Goal: Check status: Check status

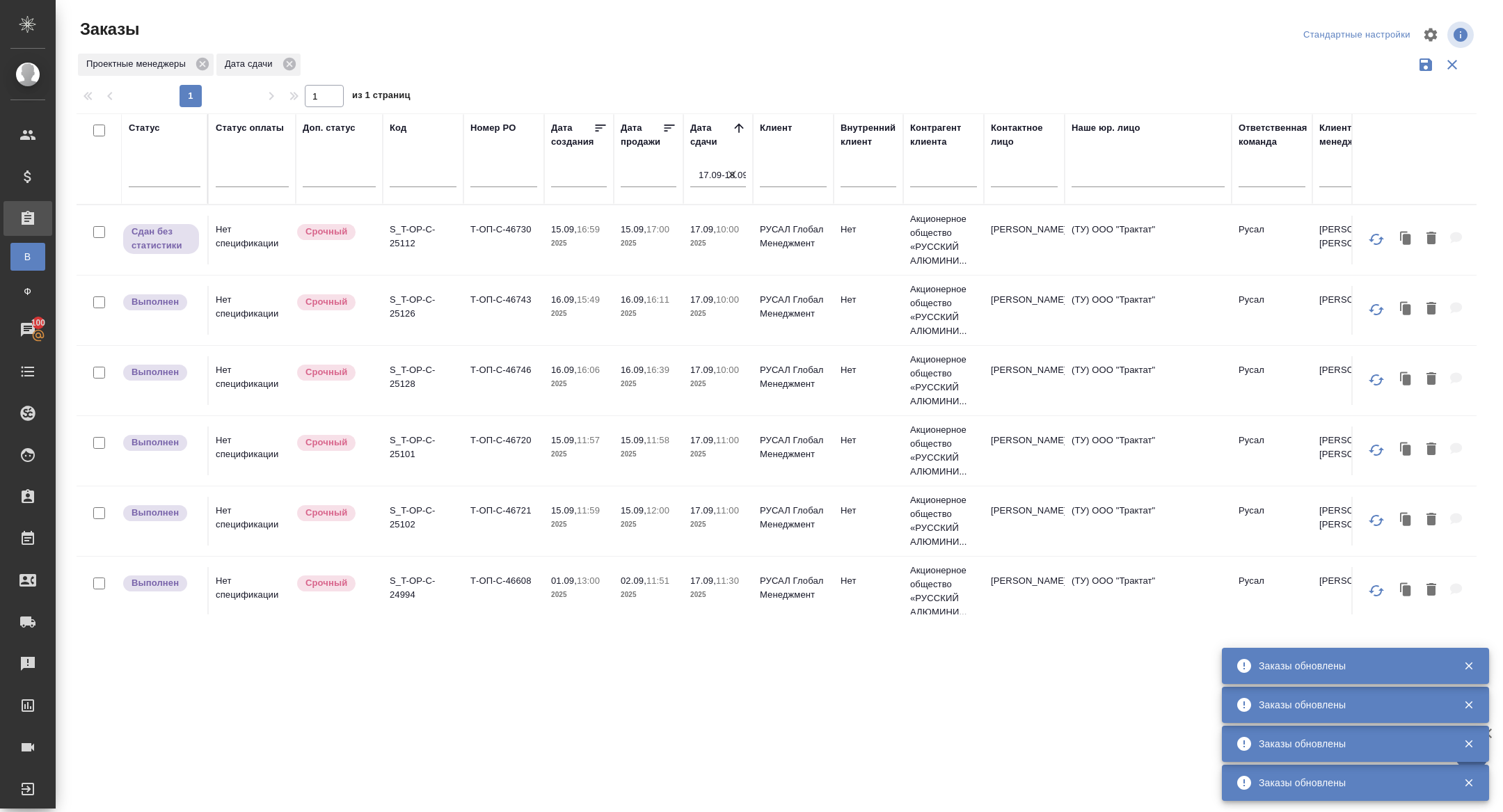
scroll to position [501, 0]
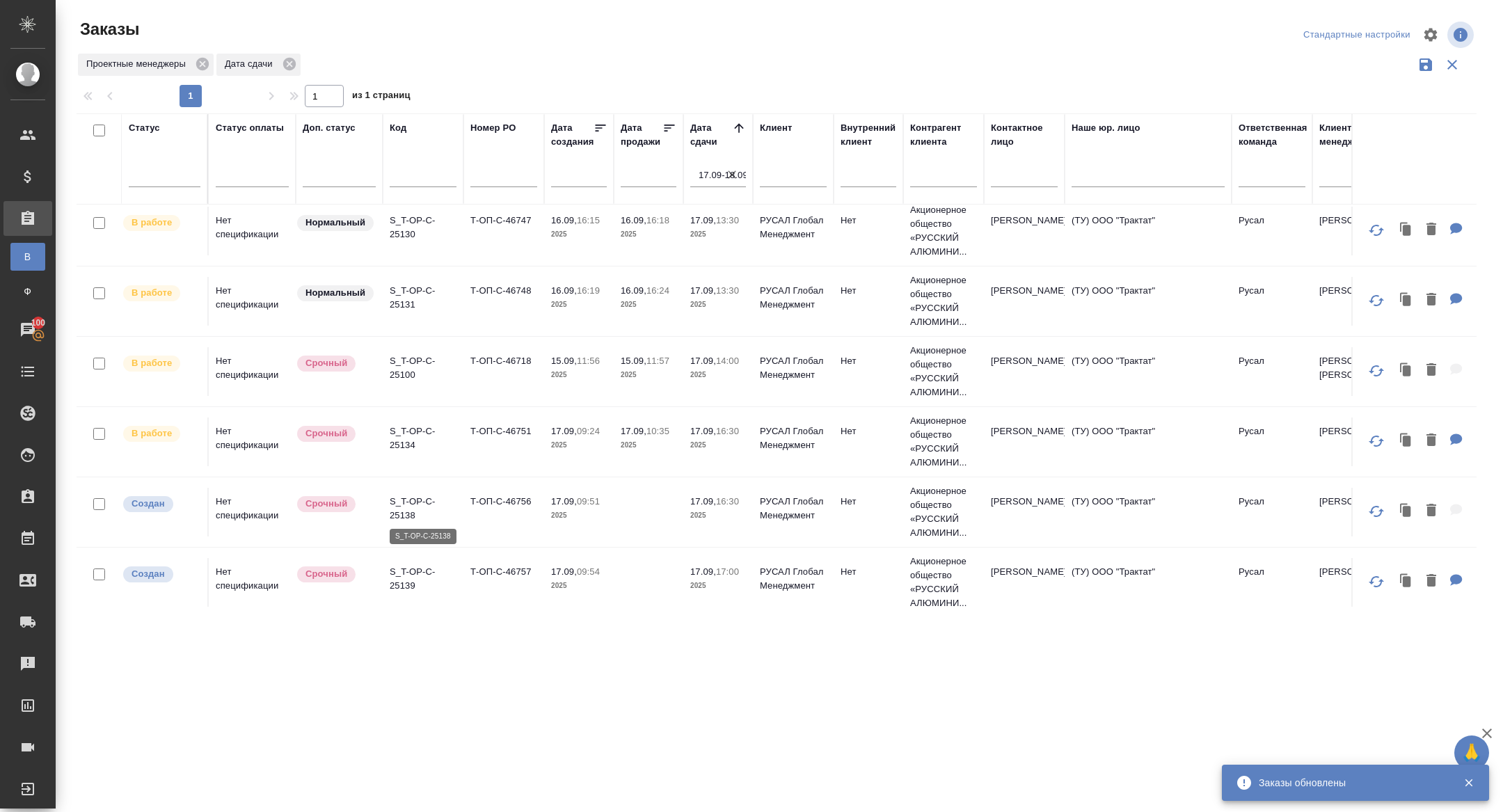
click at [412, 512] on p "S_T-OP-C-25138" at bounding box center [422, 509] width 67 height 28
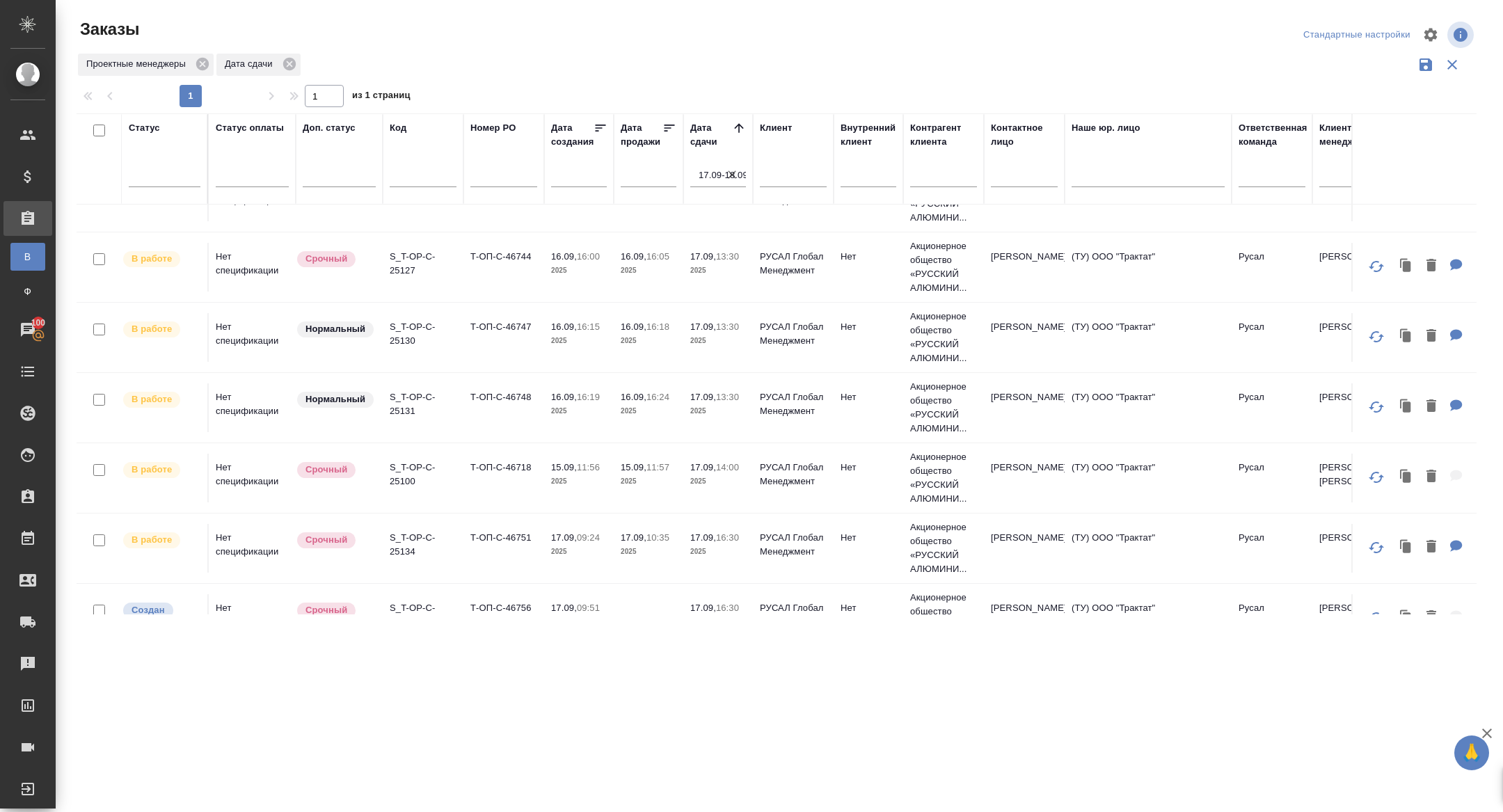
scroll to position [438, 0]
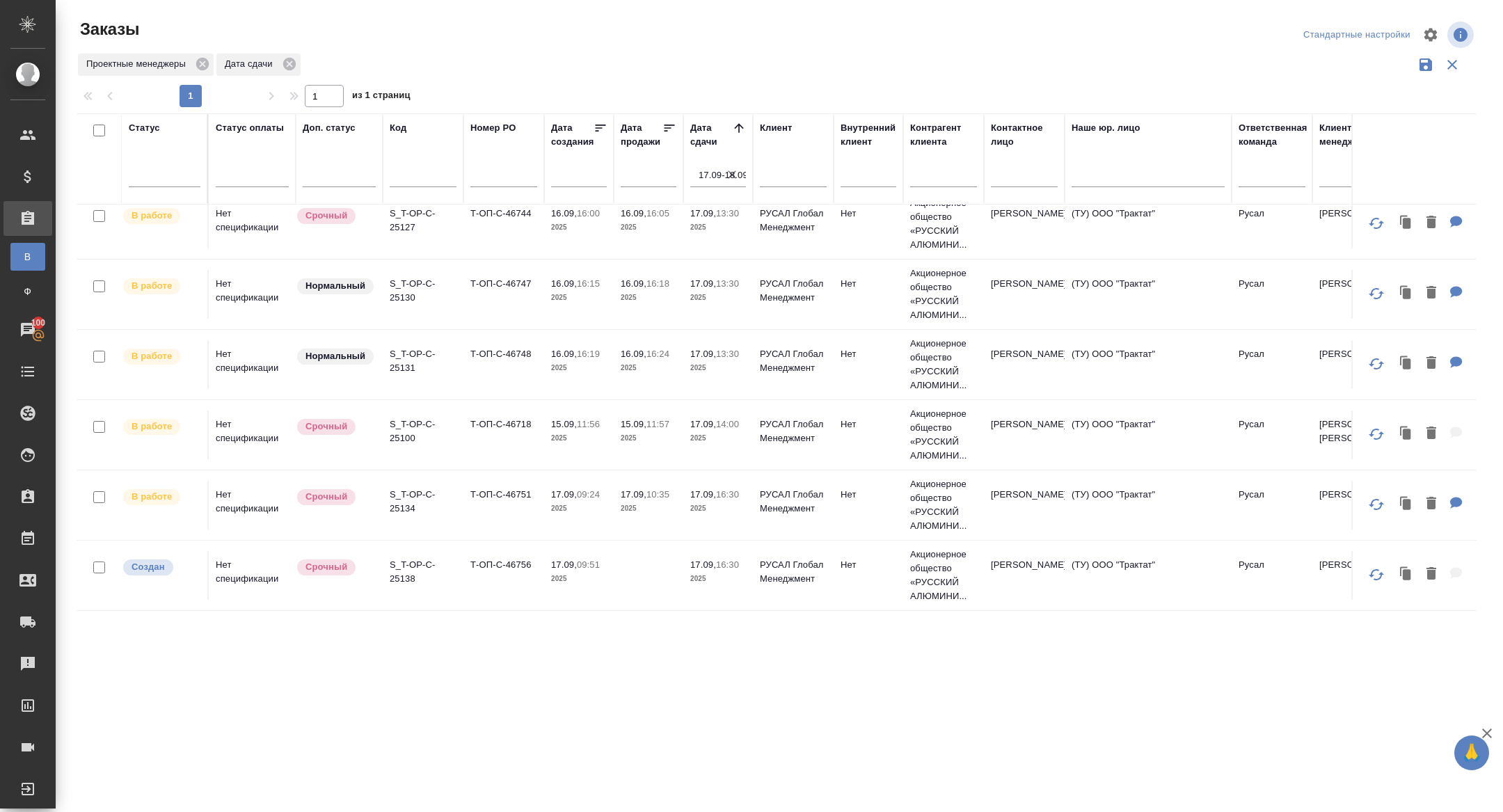
click at [409, 496] on p "S_T-OP-C-25134" at bounding box center [422, 502] width 67 height 28
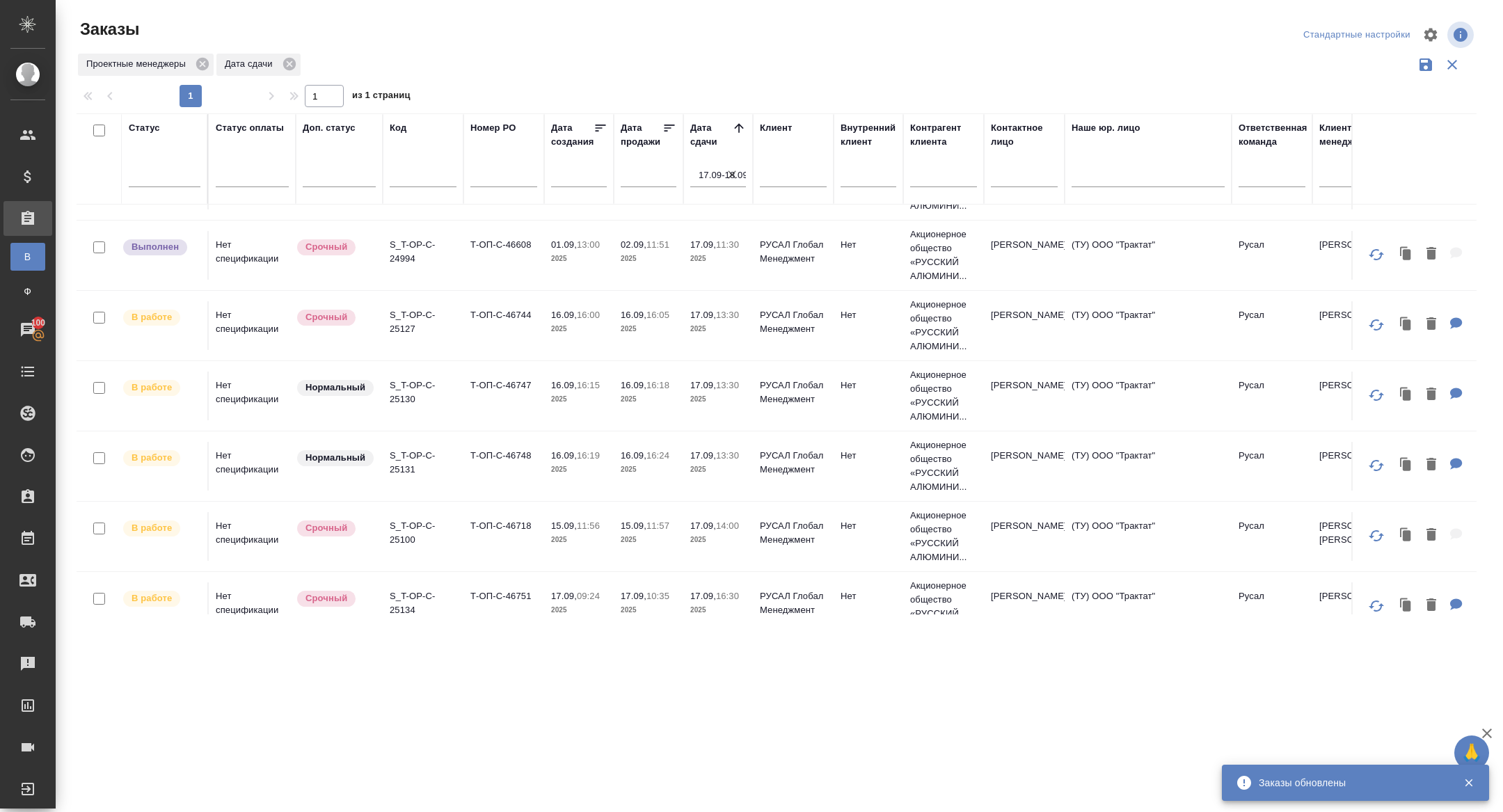
scroll to position [282, 0]
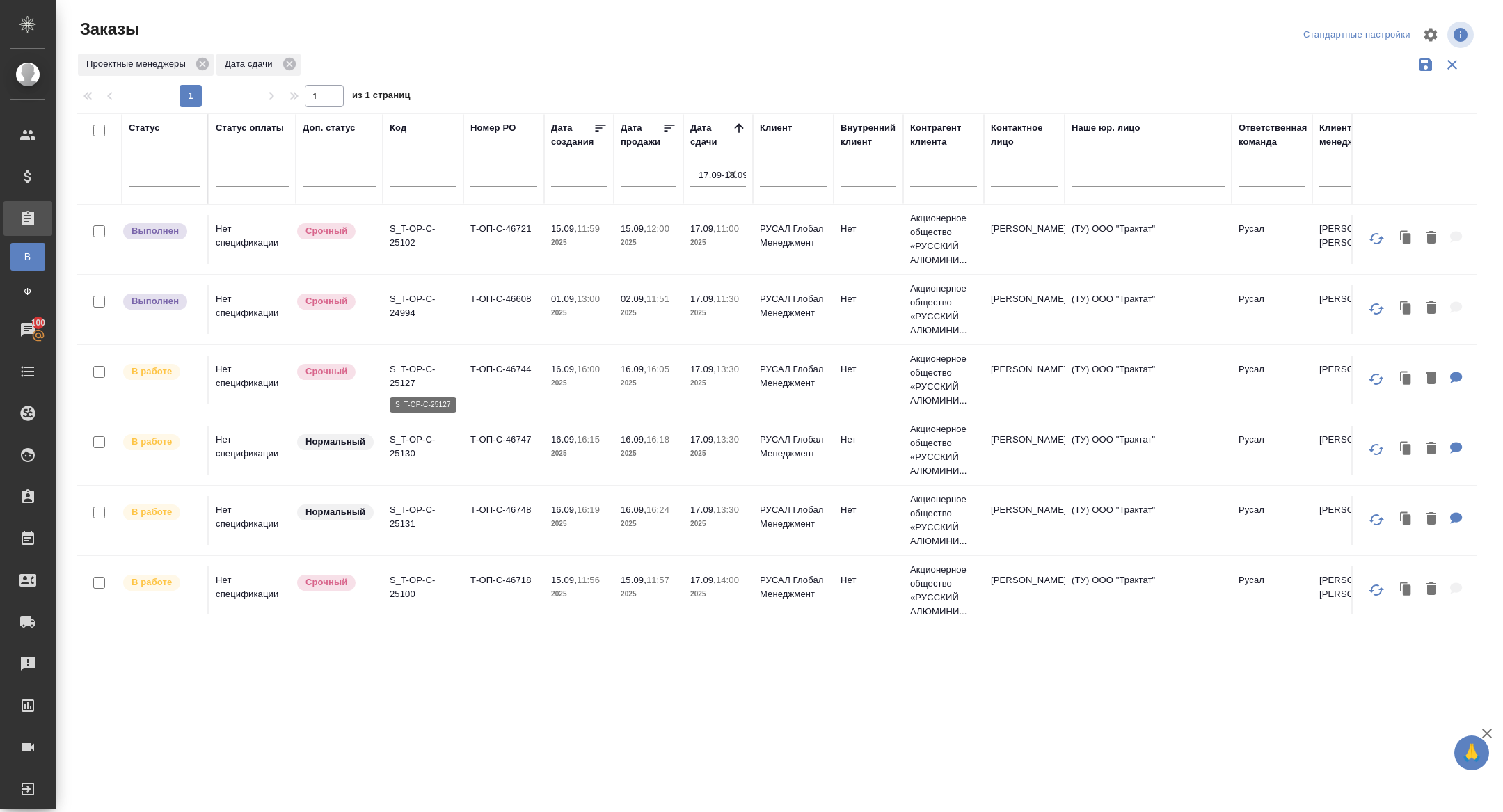
click at [404, 382] on p "S_T-OP-C-25127" at bounding box center [422, 377] width 67 height 28
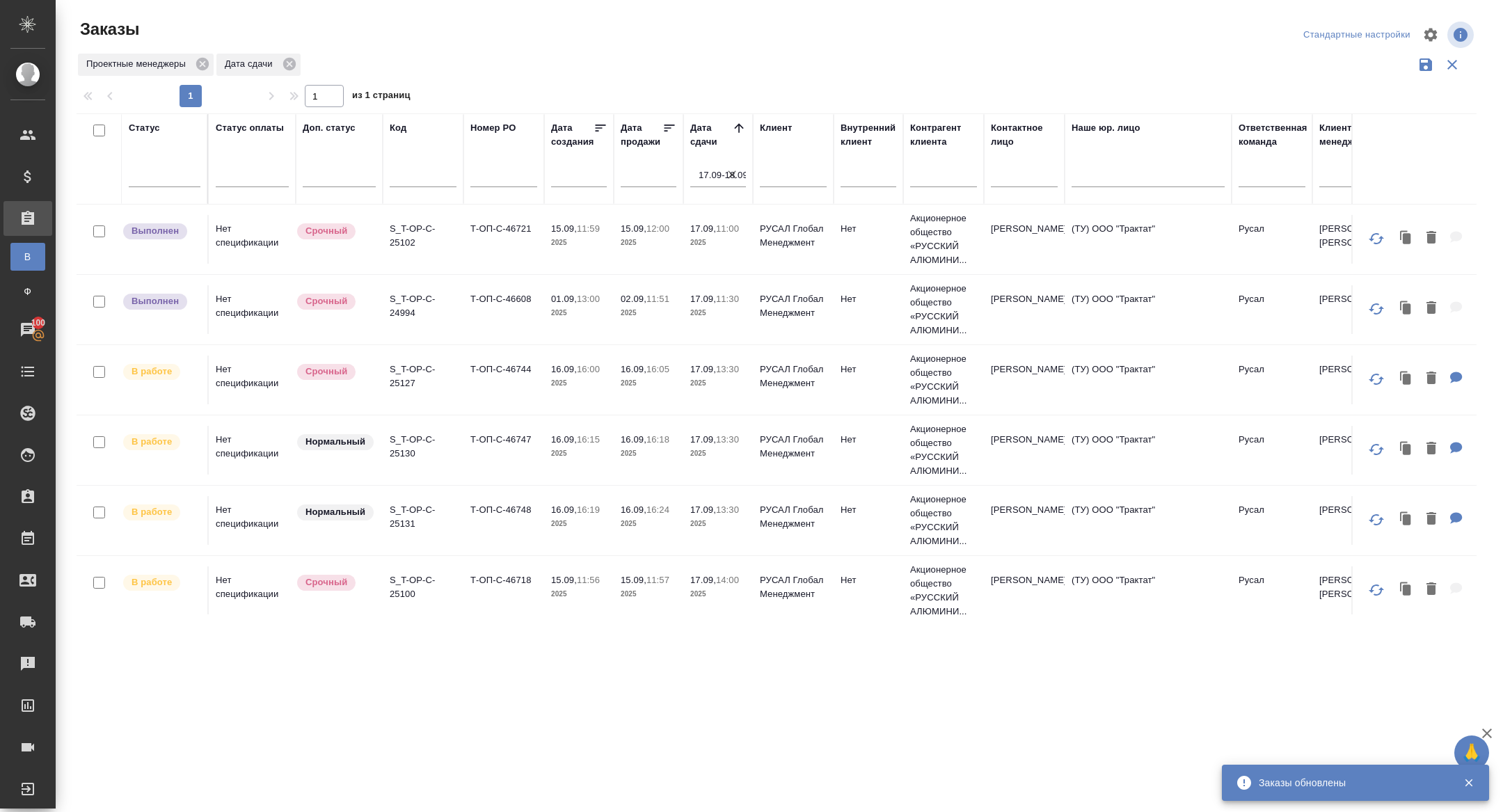
click at [399, 444] on p "S_T-OP-C-25130" at bounding box center [422, 447] width 67 height 28
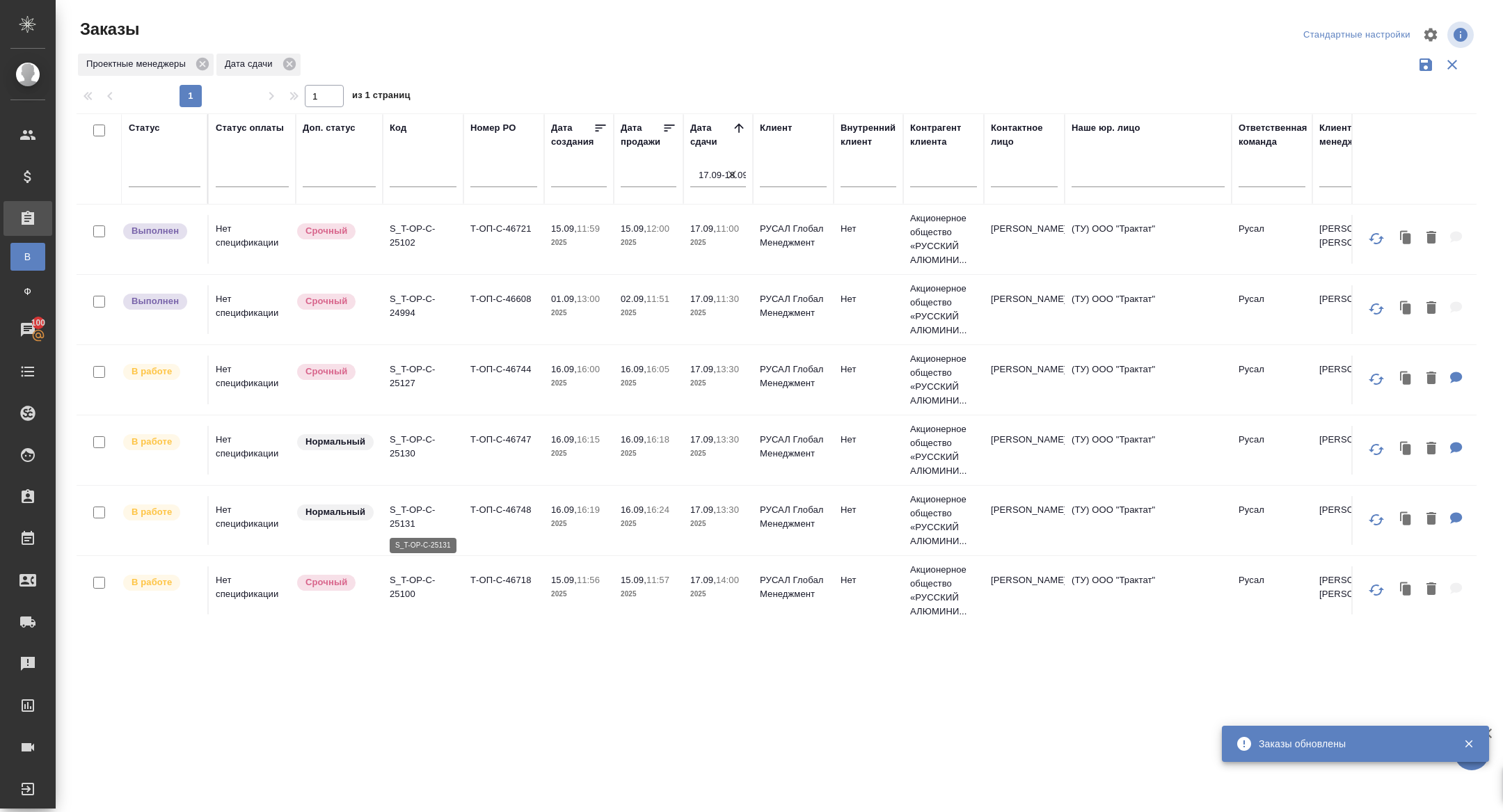
click at [410, 511] on p "S_T-OP-C-25131" at bounding box center [422, 517] width 67 height 28
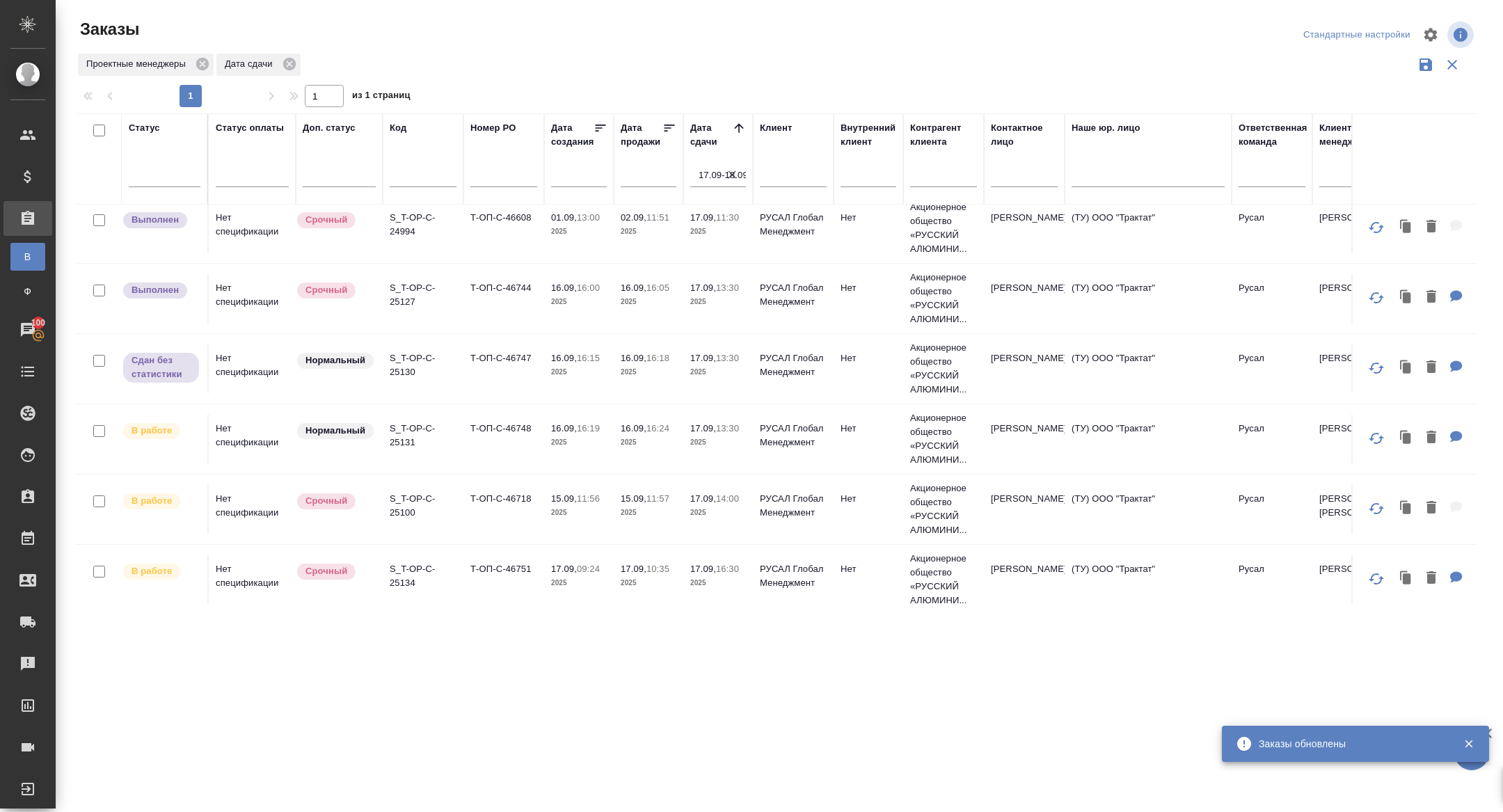
scroll to position [431, 0]
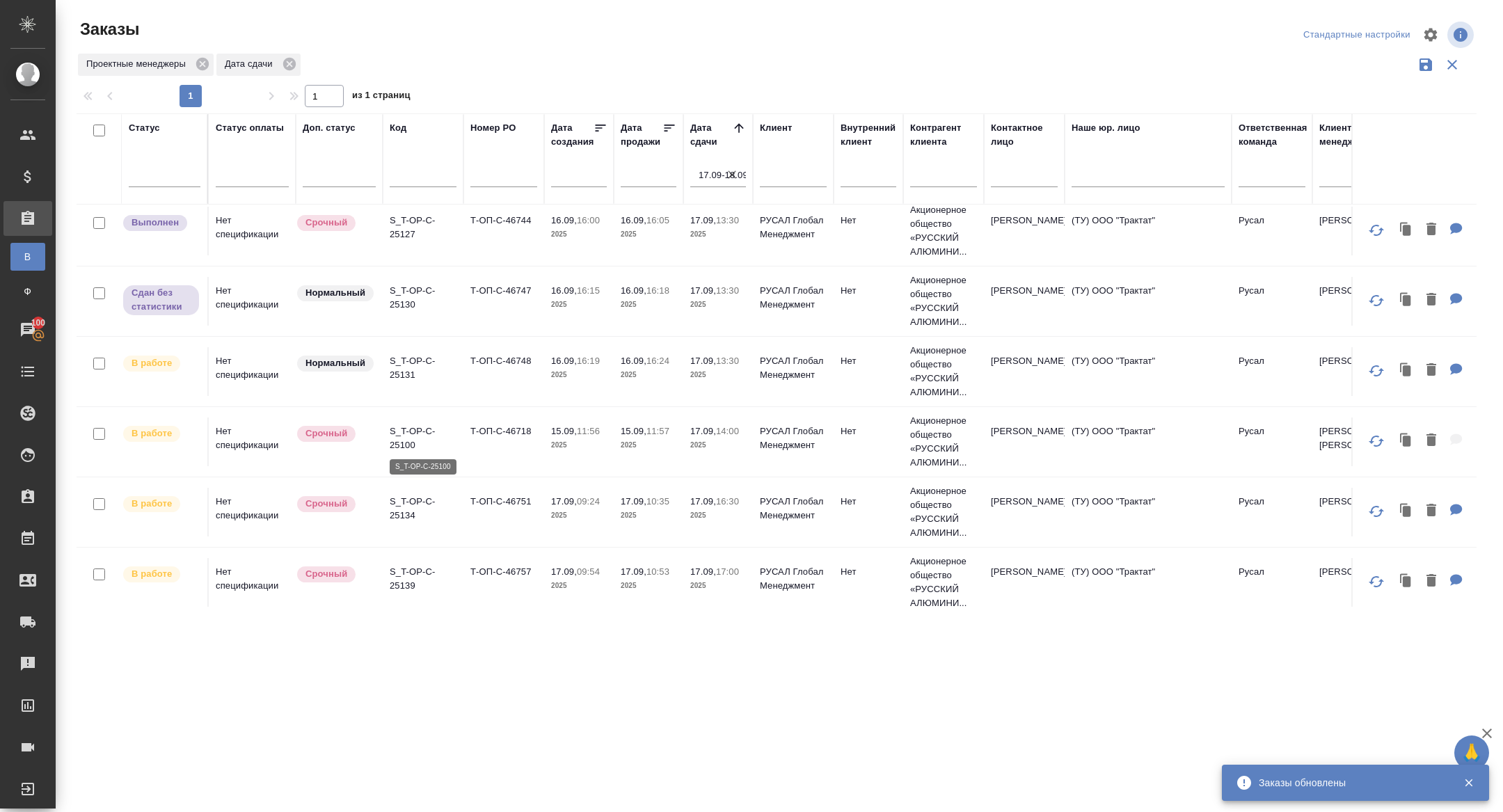
click at [410, 430] on p "S_T-OP-C-25100" at bounding box center [422, 438] width 67 height 28
